Goal: Book appointment/travel/reservation

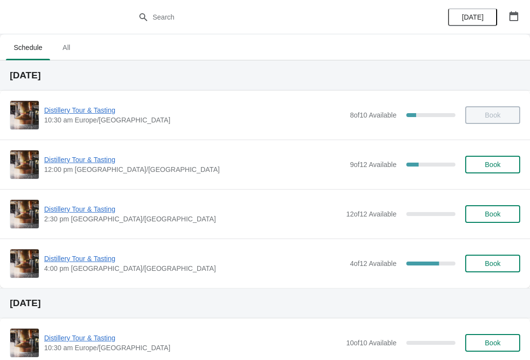
click at [87, 164] on span "Distillery Tour & Tasting" at bounding box center [194, 160] width 301 height 10
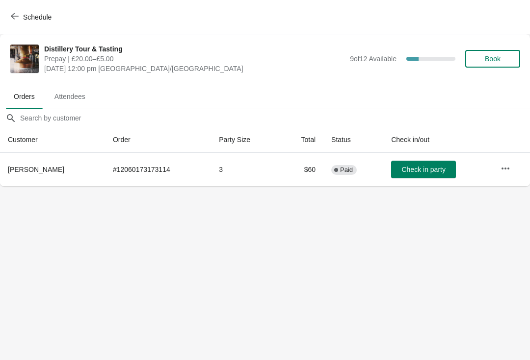
click at [428, 170] on span "Check in party" at bounding box center [423, 170] width 44 height 8
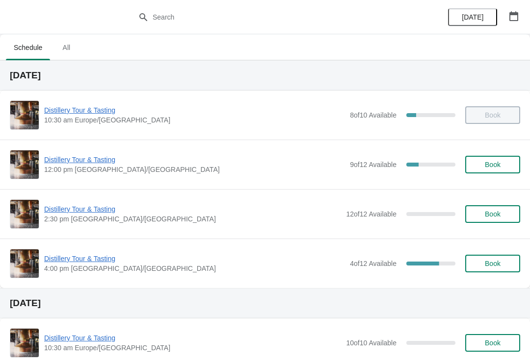
click at [68, 156] on span "Distillery Tour & Tasting" at bounding box center [194, 160] width 301 height 10
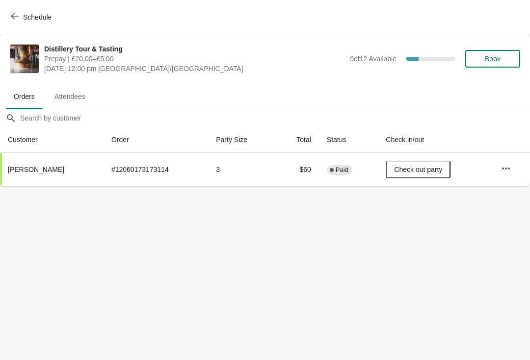
click at [492, 51] on button "Book" at bounding box center [492, 59] width 55 height 18
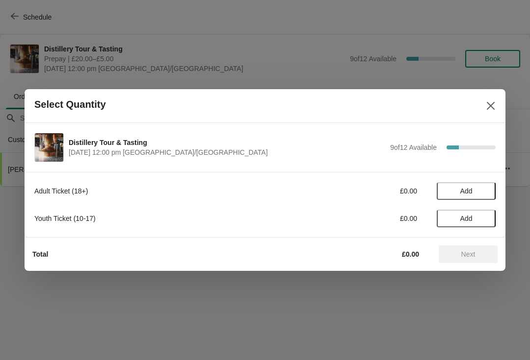
click at [464, 187] on span "Add" at bounding box center [466, 191] width 12 height 8
click at [474, 179] on div "Adult Ticket (18+) £20.00 1 Youth Ticket (10-17) £0.00 Add" at bounding box center [264, 200] width 461 height 55
click at [492, 190] on div "1" at bounding box center [465, 191] width 59 height 10
click at [486, 183] on div "Adult Ticket (18+) £20.00 1" at bounding box center [264, 191] width 461 height 18
click at [485, 181] on div "Adult Ticket (18+) £20.00 1 Youth Ticket (10-17) £0.00 Add" at bounding box center [264, 200] width 461 height 55
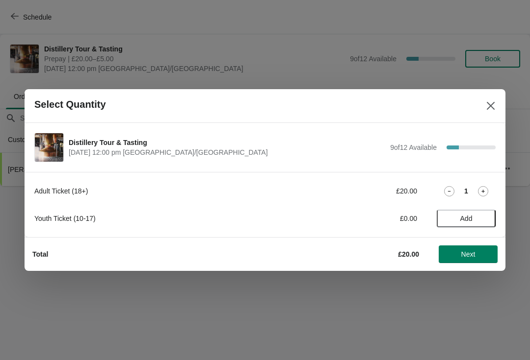
click at [486, 193] on icon at bounding box center [483, 191] width 10 height 10
click at [473, 249] on button "Next" at bounding box center [467, 255] width 59 height 18
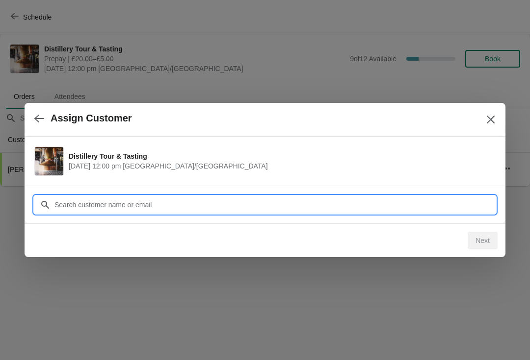
click at [301, 208] on input "Customer" at bounding box center [274, 205] width 441 height 18
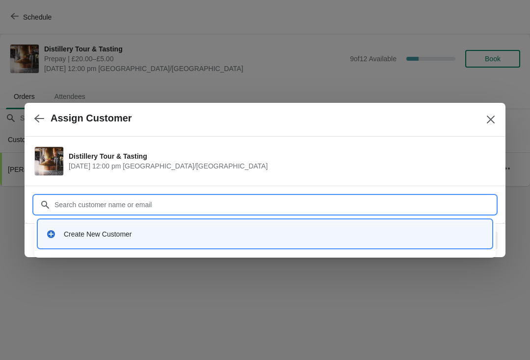
click at [106, 236] on div "Create New Customer" at bounding box center [274, 235] width 420 height 10
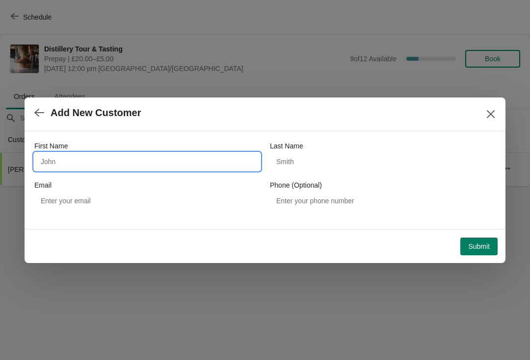
click at [111, 161] on input "First Name" at bounding box center [147, 162] width 226 height 18
type input "Julie"
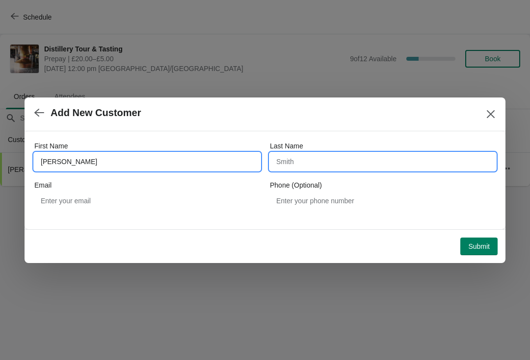
click at [347, 156] on input "Last Name" at bounding box center [383, 162] width 226 height 18
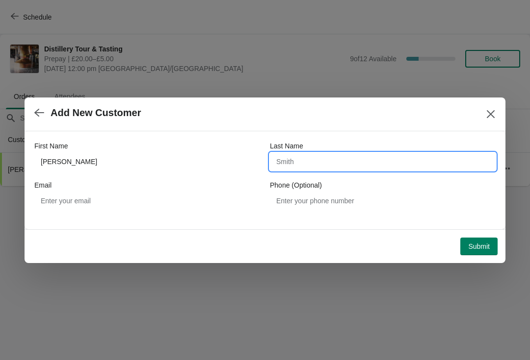
type input "K"
type input "Capes"
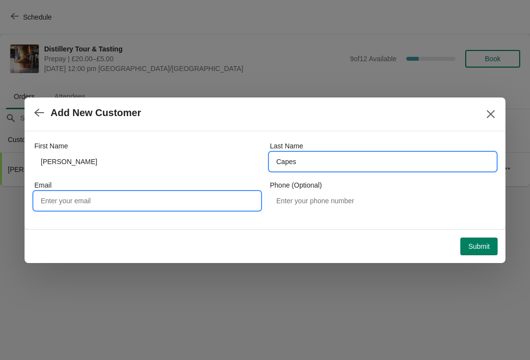
click at [138, 209] on input "Email" at bounding box center [147, 201] width 226 height 18
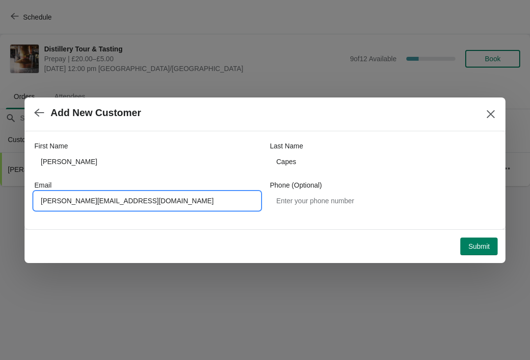
type input "Julie.capes55@gmail.com"
click at [484, 241] on button "Submit" at bounding box center [478, 247] width 37 height 18
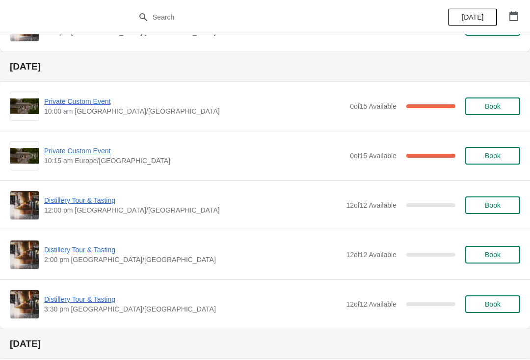
scroll to position [1219, 0]
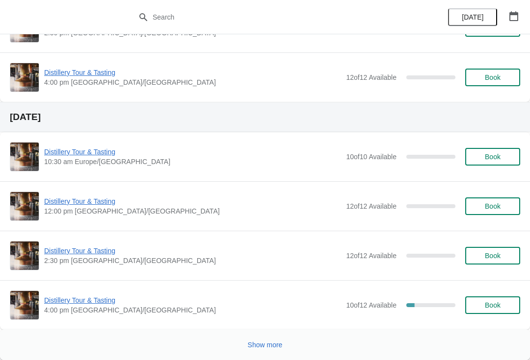
click at [268, 341] on span "Show more" at bounding box center [265, 345] width 35 height 8
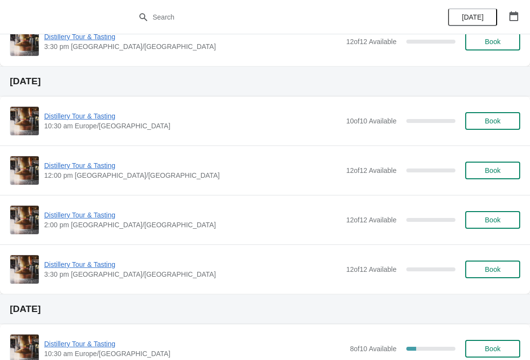
scroll to position [3148, 0]
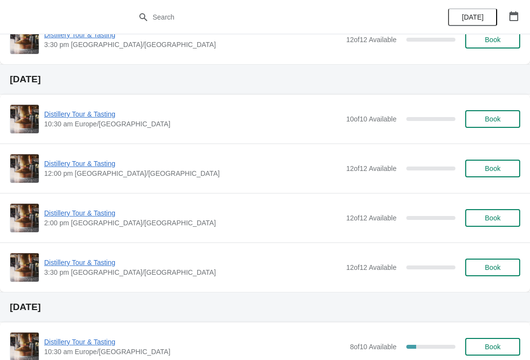
click at [282, 276] on span "3:30 pm [GEOGRAPHIC_DATA]/[GEOGRAPHIC_DATA]" at bounding box center [192, 273] width 297 height 10
